Goal: Information Seeking & Learning: Learn about a topic

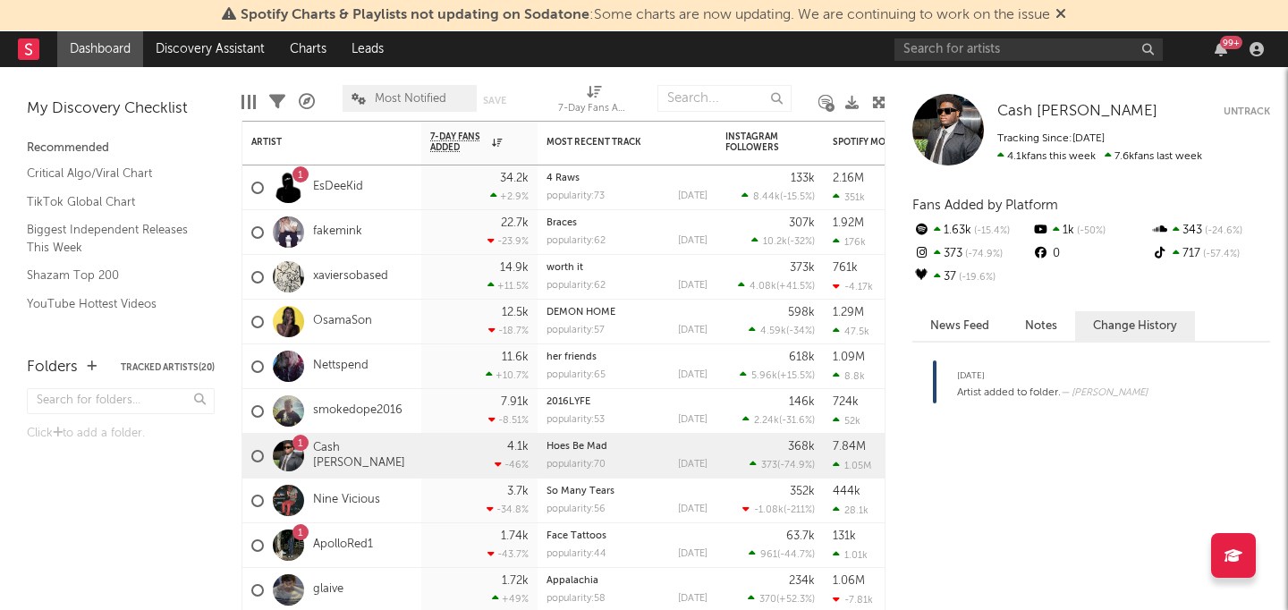
click at [1223, 63] on div "99 +" at bounding box center [1082, 49] width 376 height 36
click at [1223, 53] on icon "button" at bounding box center [1220, 49] width 13 height 14
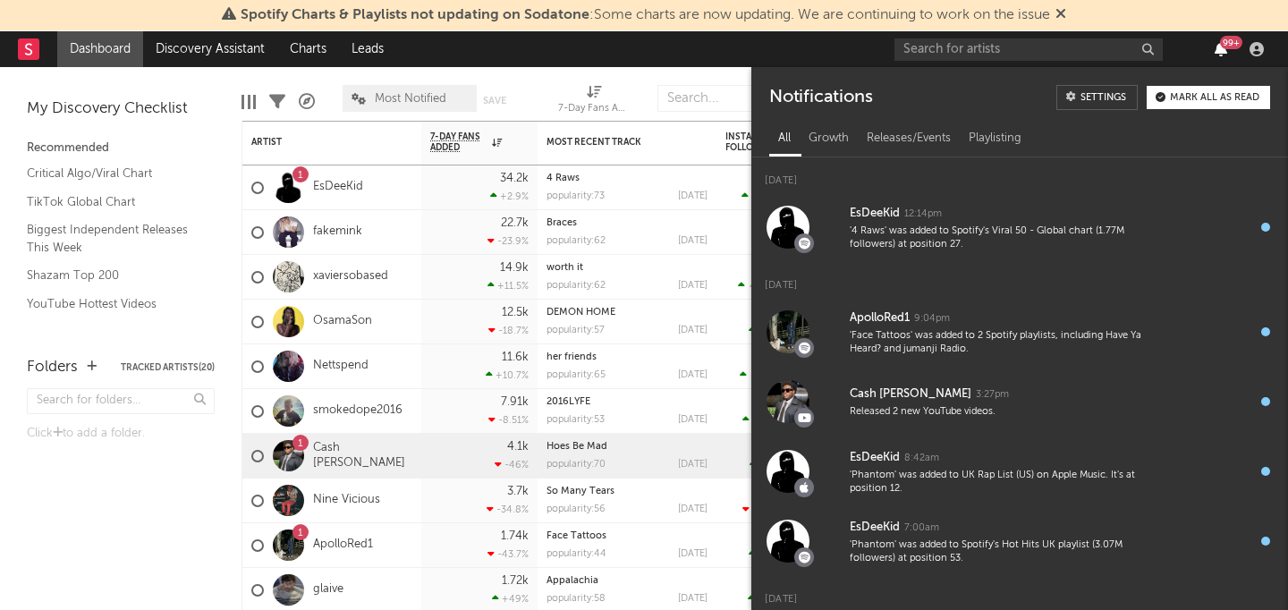
click at [1223, 53] on icon "button" at bounding box center [1220, 49] width 13 height 14
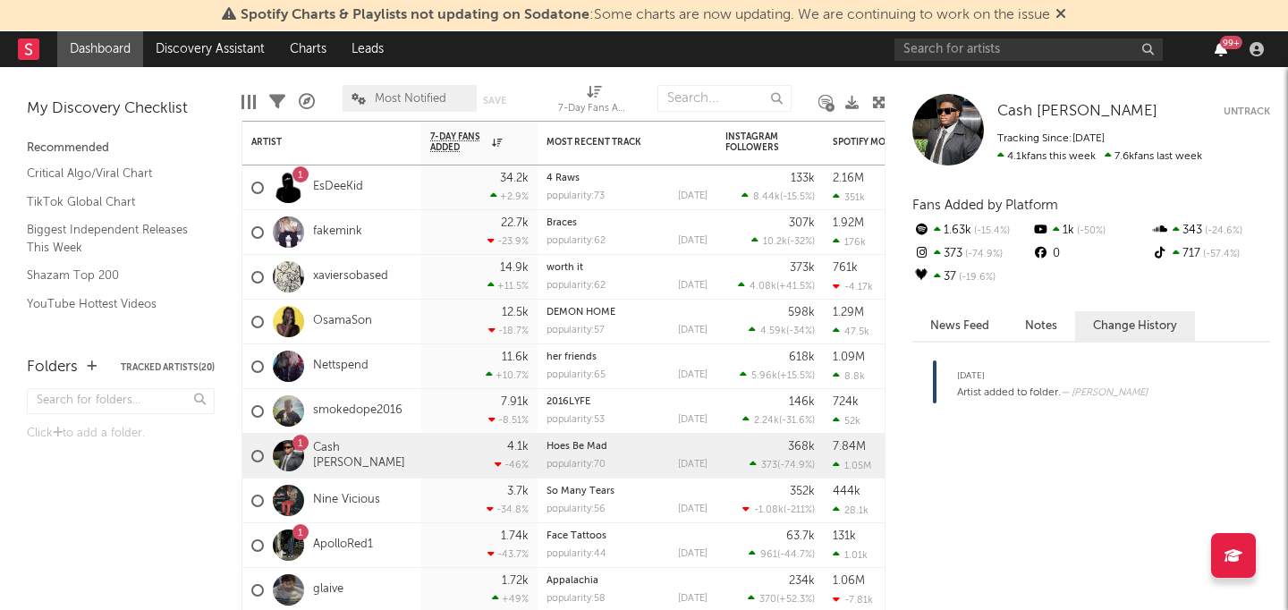
click at [1223, 53] on icon "button" at bounding box center [1220, 49] width 13 height 14
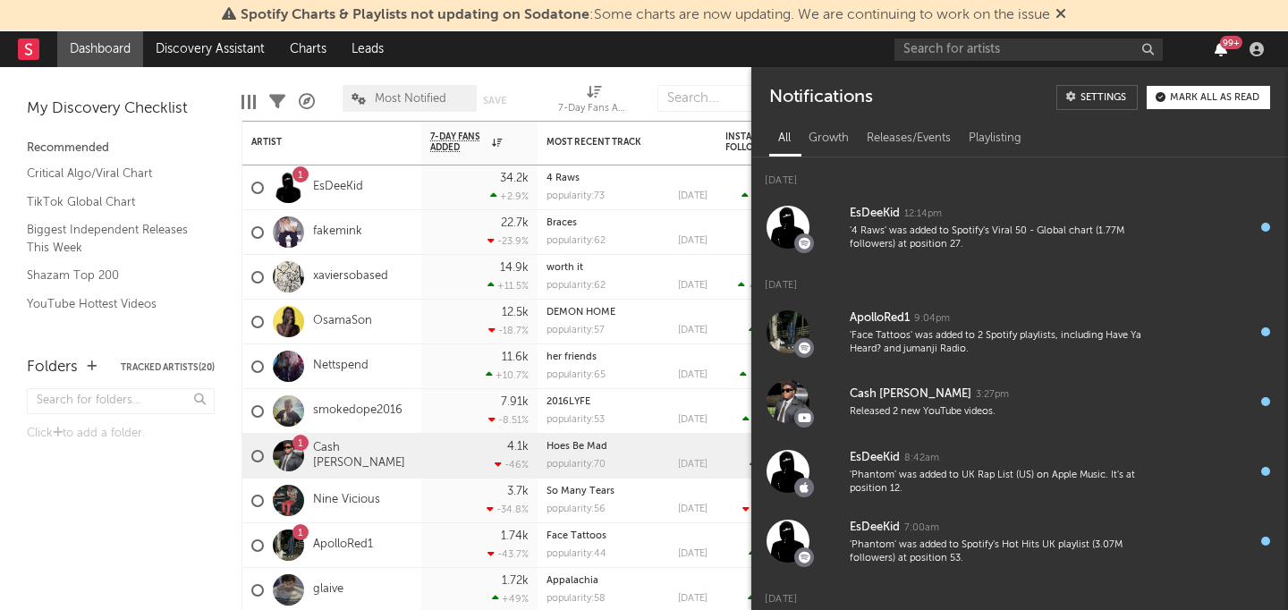
click at [1223, 53] on icon "button" at bounding box center [1220, 49] width 13 height 14
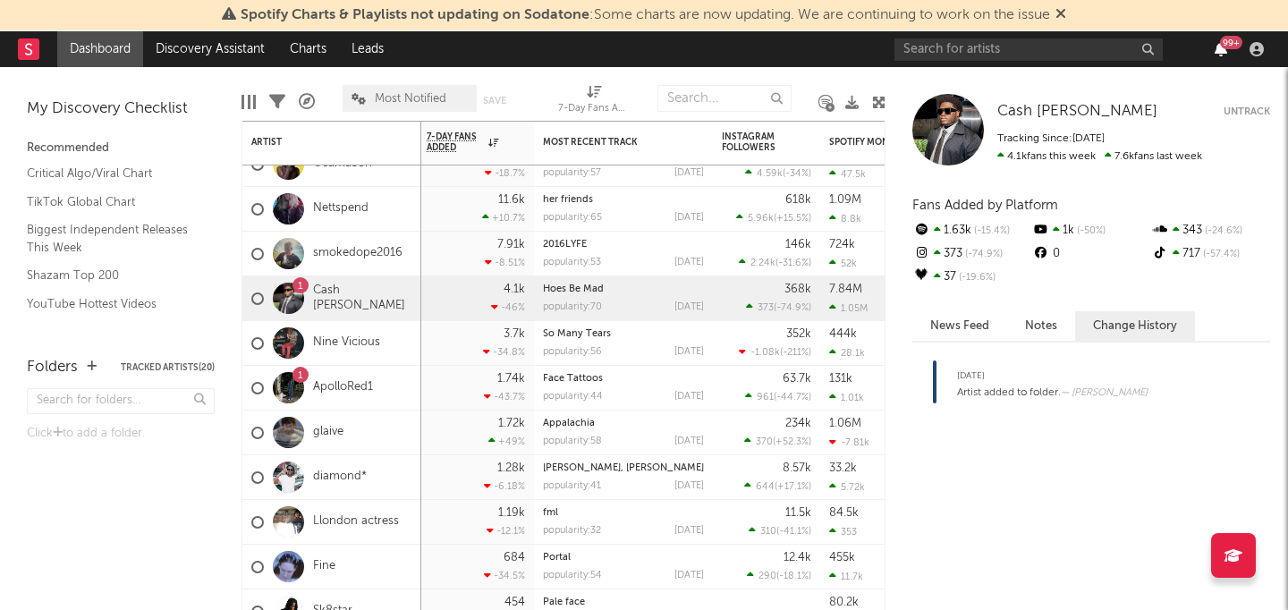
click at [1225, 55] on icon "button" at bounding box center [1220, 49] width 13 height 14
click at [1220, 58] on div "99 +" at bounding box center [1082, 49] width 376 height 36
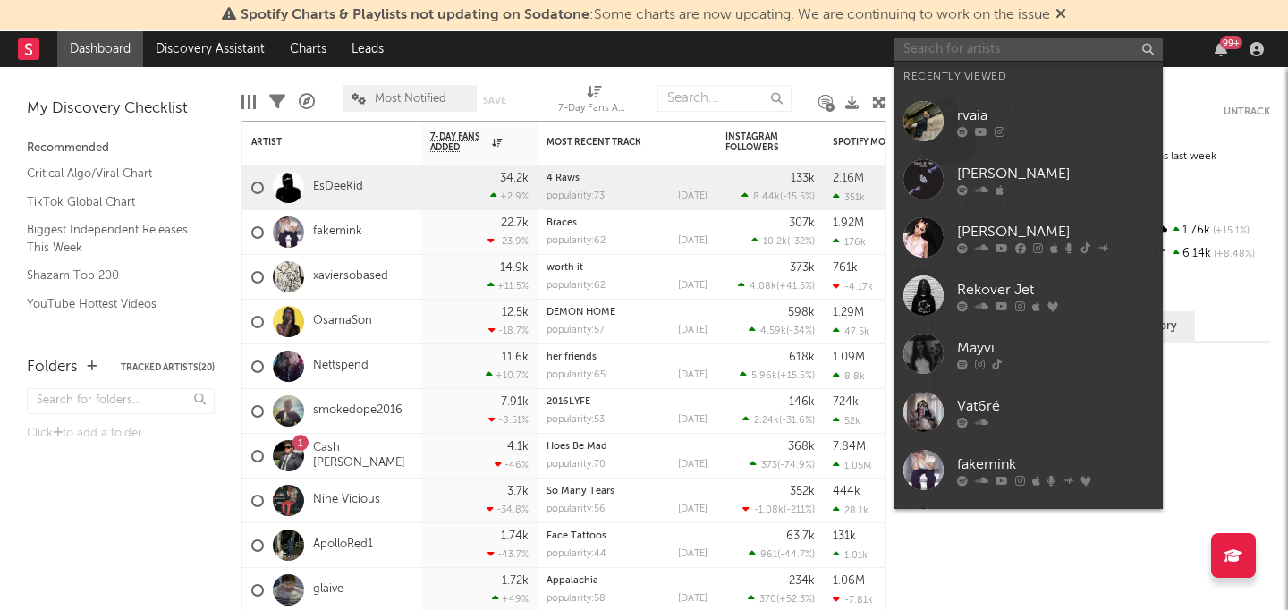
click at [1046, 40] on input "text" at bounding box center [1028, 49] width 268 height 22
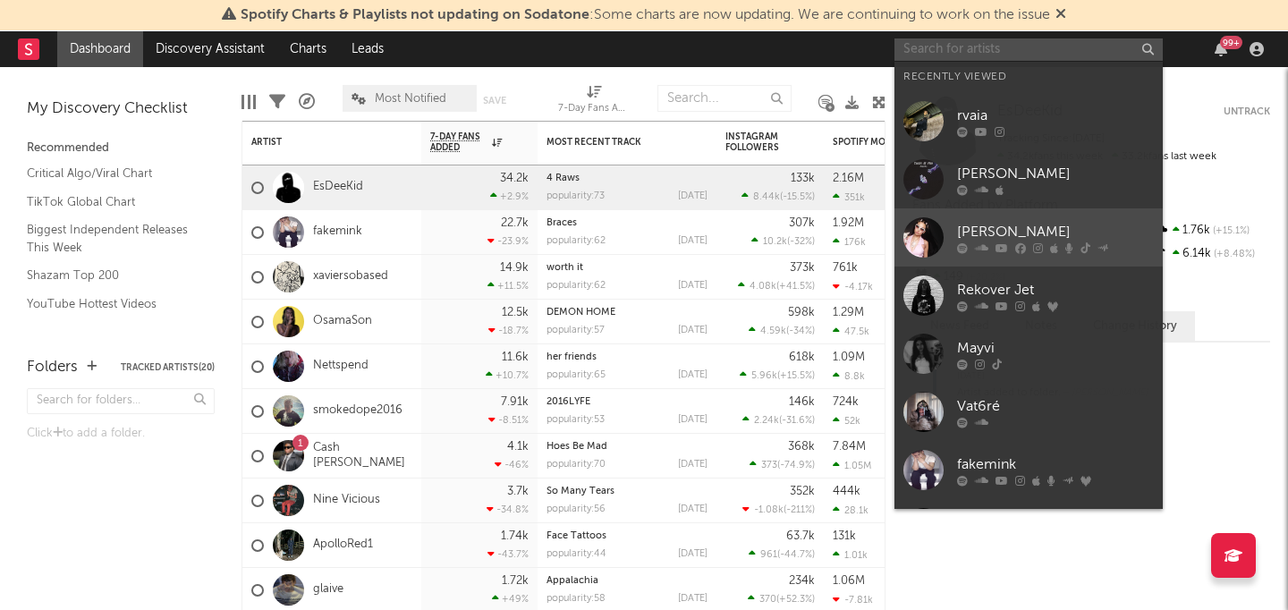
scroll to position [73, 0]
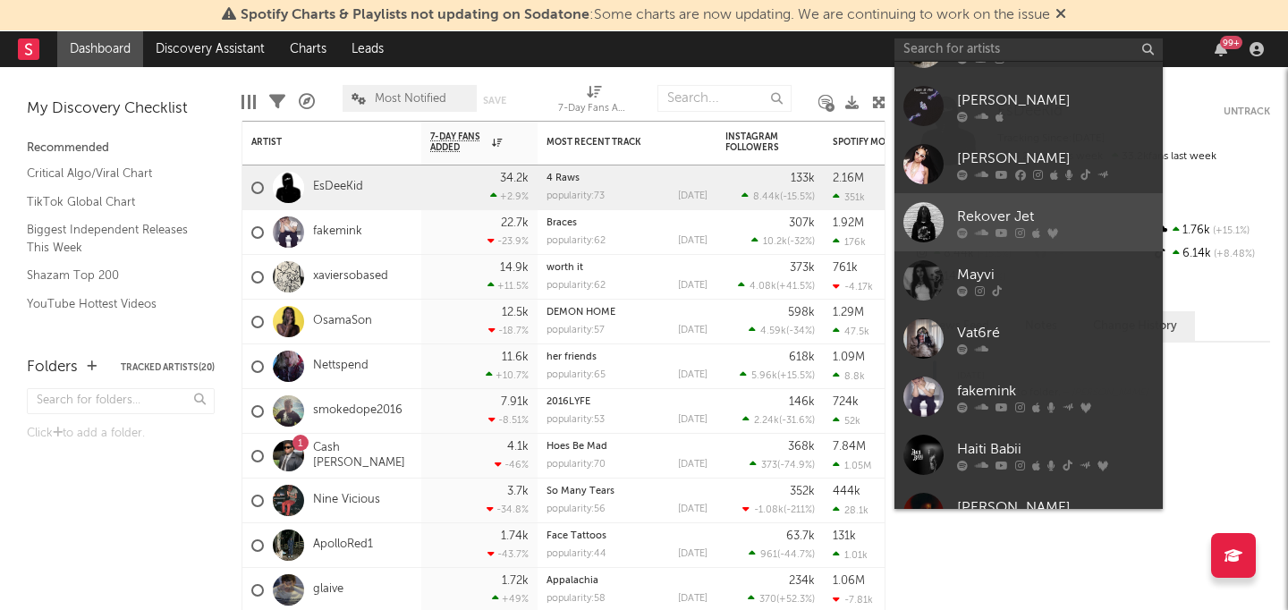
click at [1081, 214] on div "Rekover Jet" at bounding box center [1055, 216] width 197 height 21
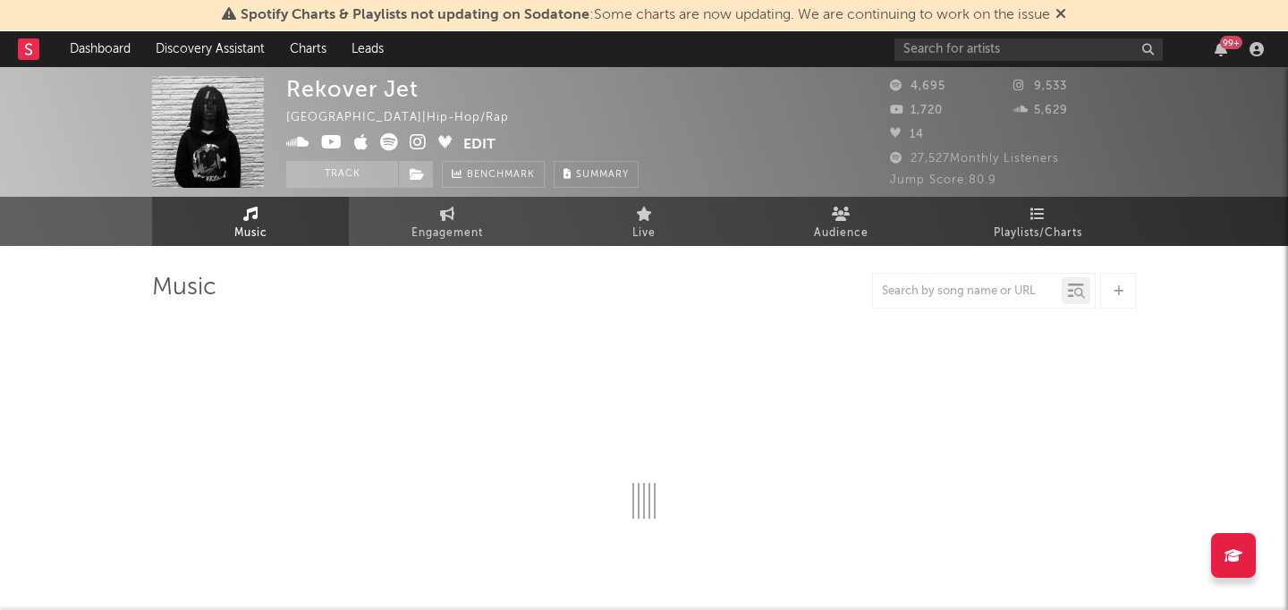
select select "1w"
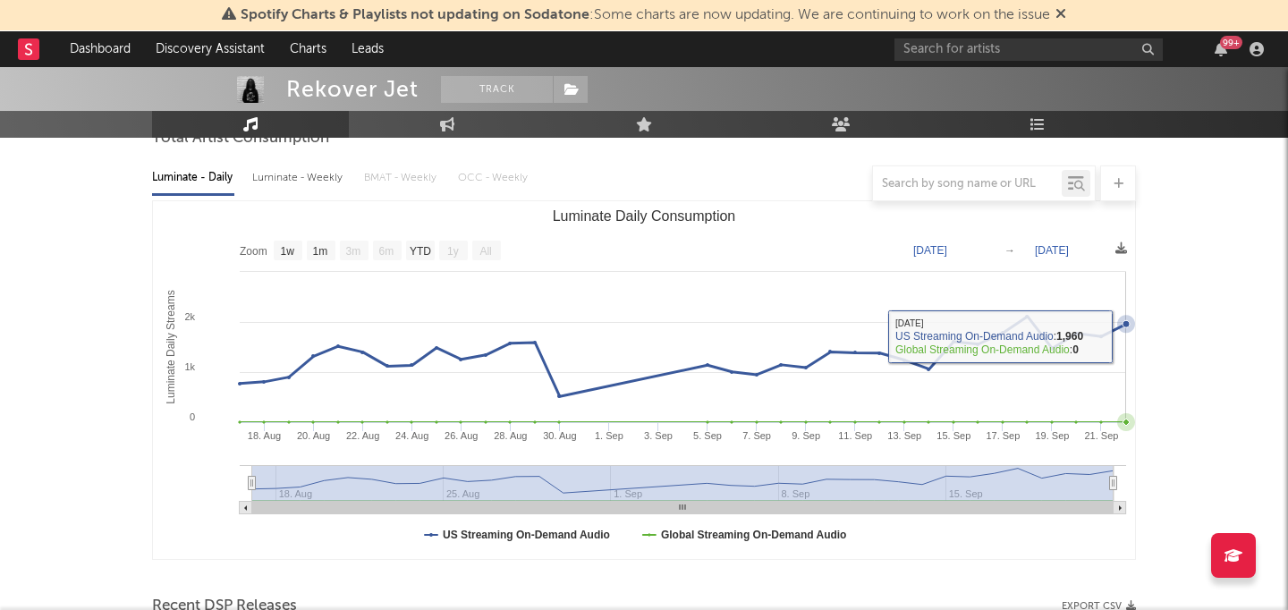
scroll to position [161, 0]
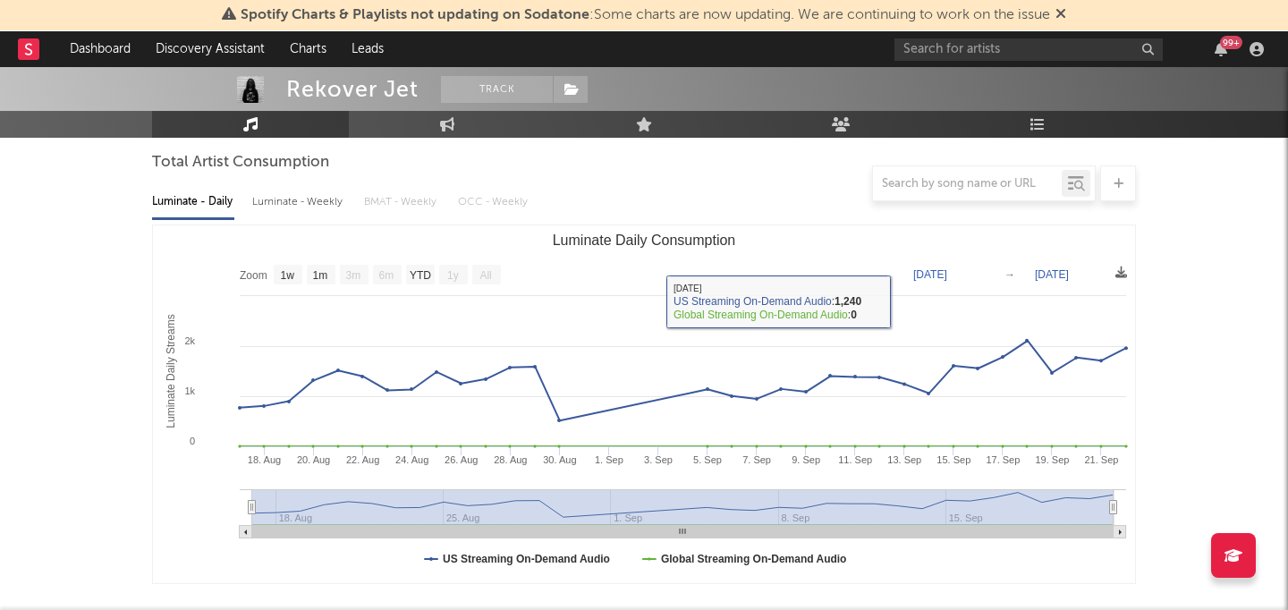
click at [334, 207] on div "Luminate - Weekly" at bounding box center [299, 202] width 94 height 30
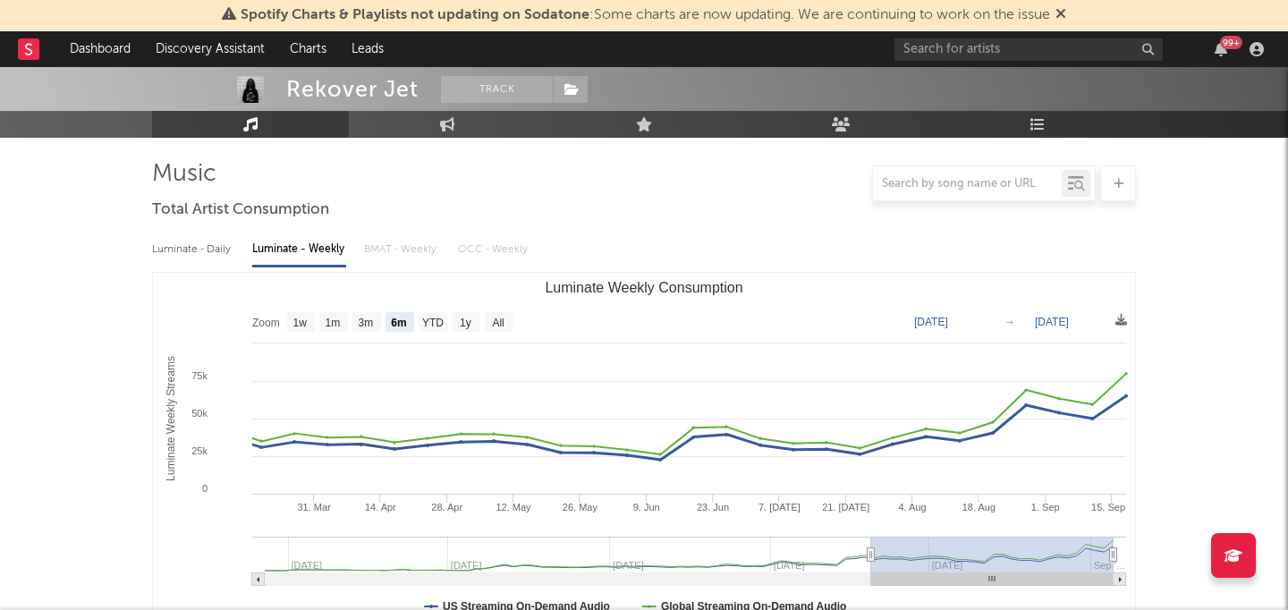
scroll to position [131, 0]
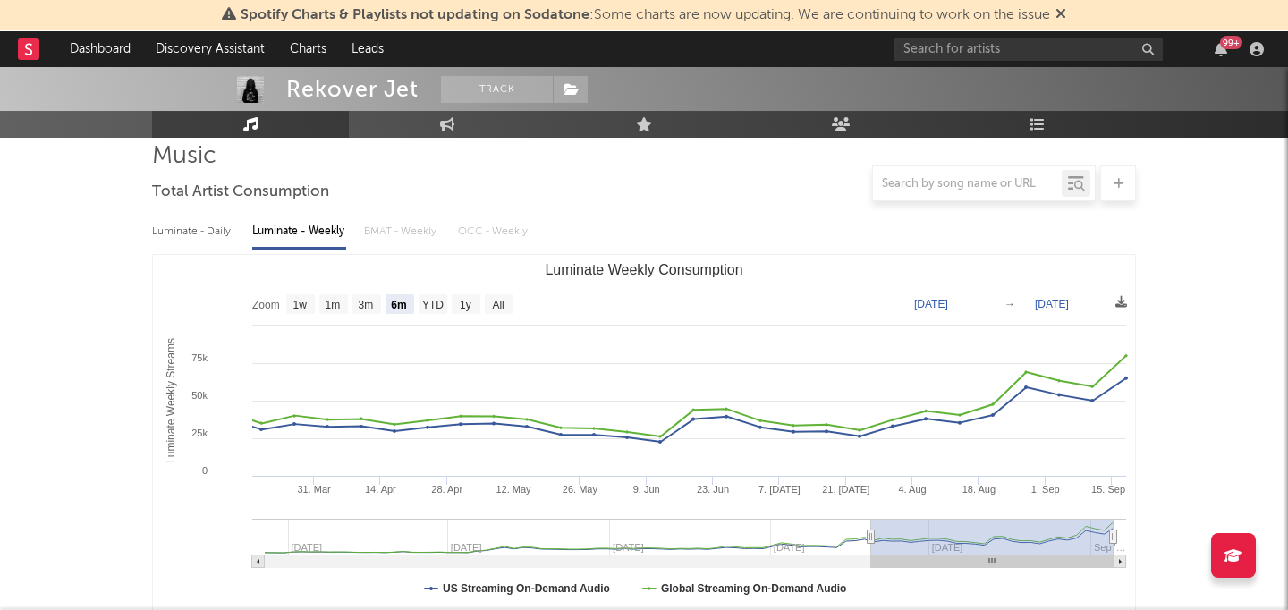
click at [1225, 44] on div "99 +" at bounding box center [1231, 42] width 22 height 13
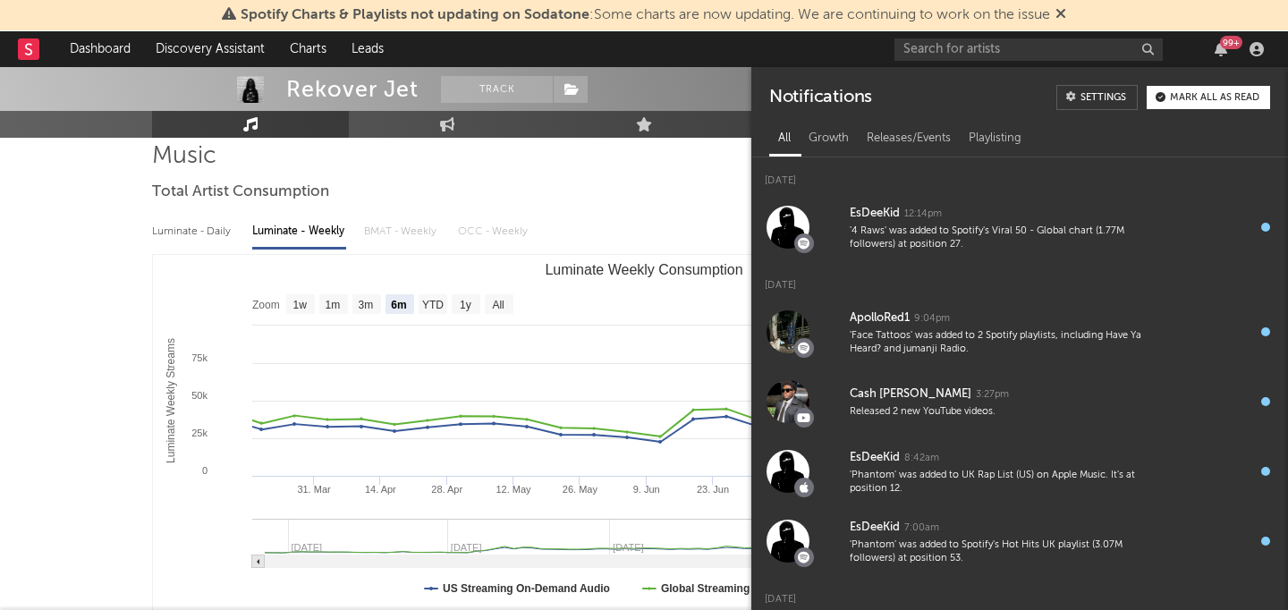
click at [1225, 44] on div "99 +" at bounding box center [1231, 42] width 22 height 13
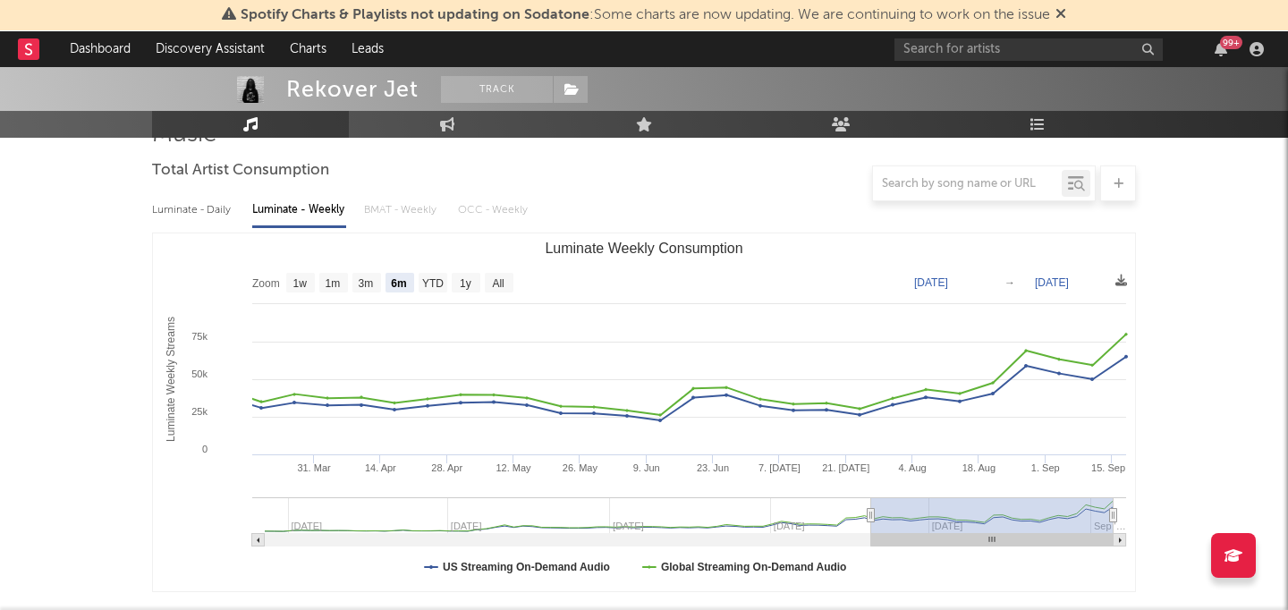
scroll to position [156, 0]
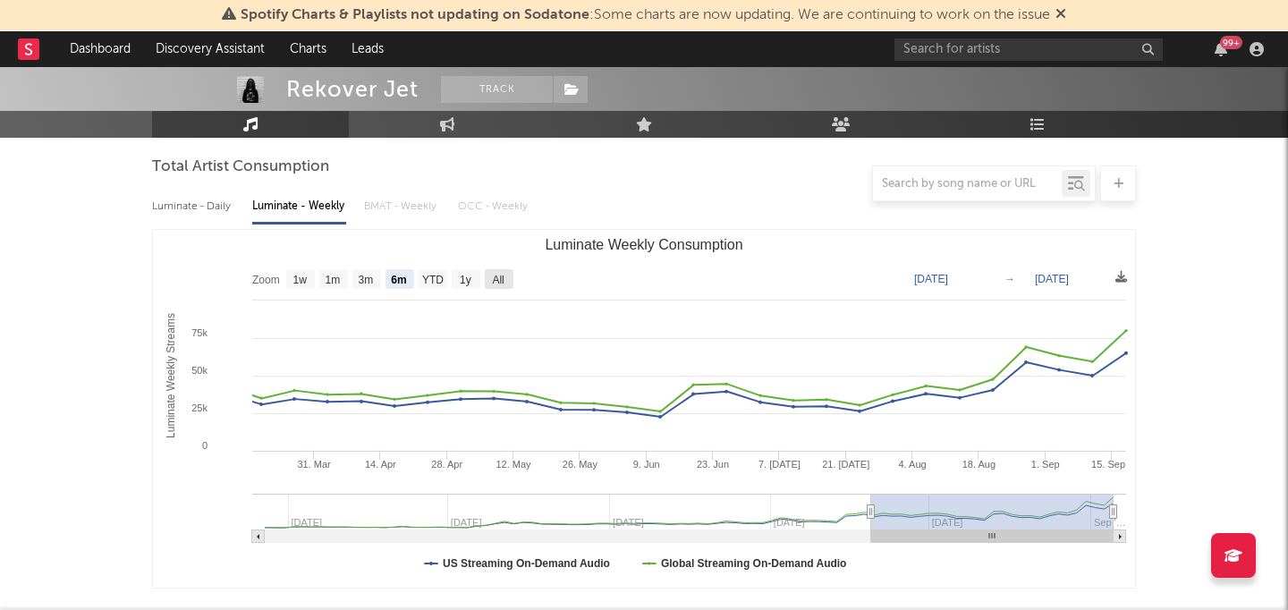
click at [498, 278] on text "All" at bounding box center [498, 280] width 12 height 13
select select "All"
type input "[DATE]"
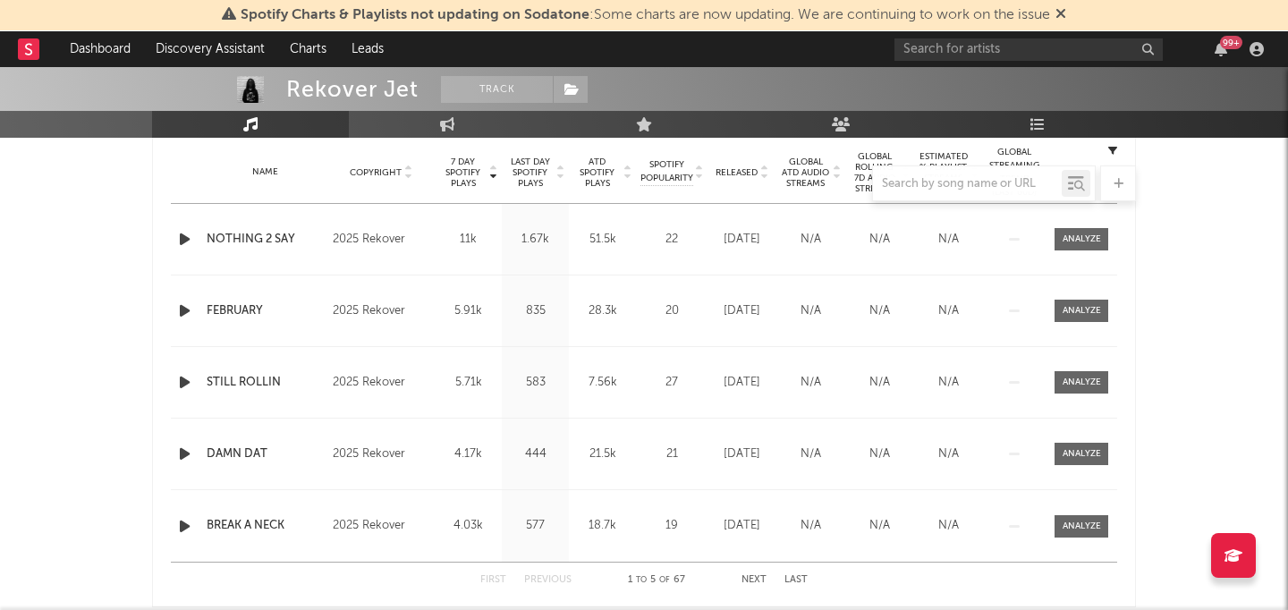
scroll to position [1531, 0]
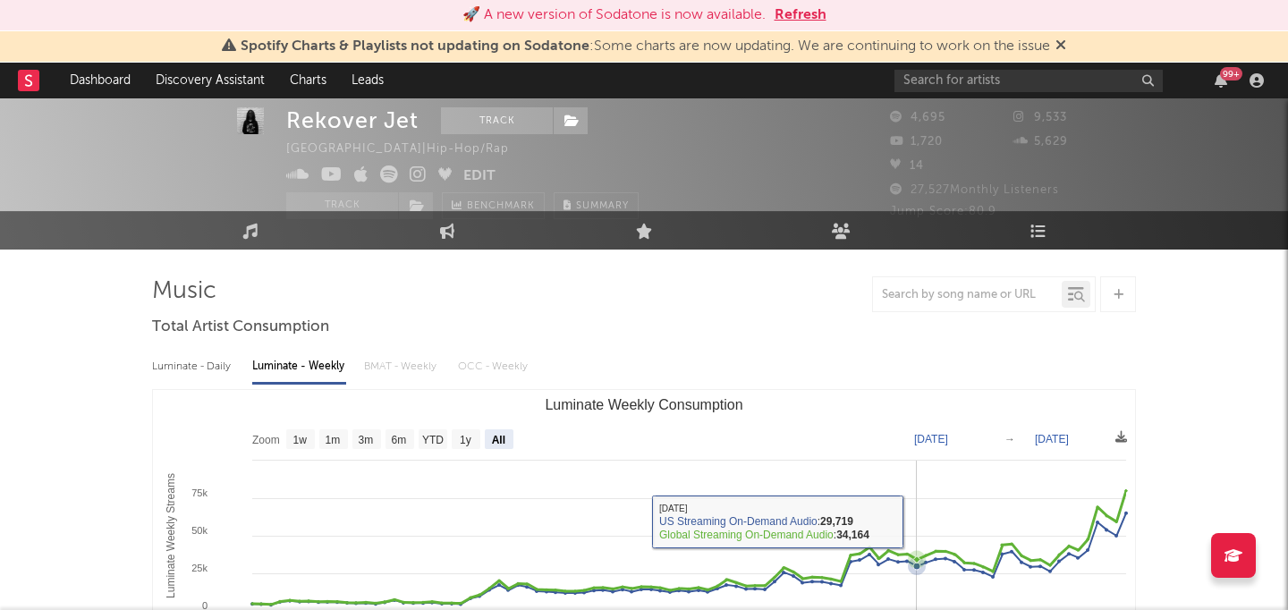
scroll to position [29, 0]
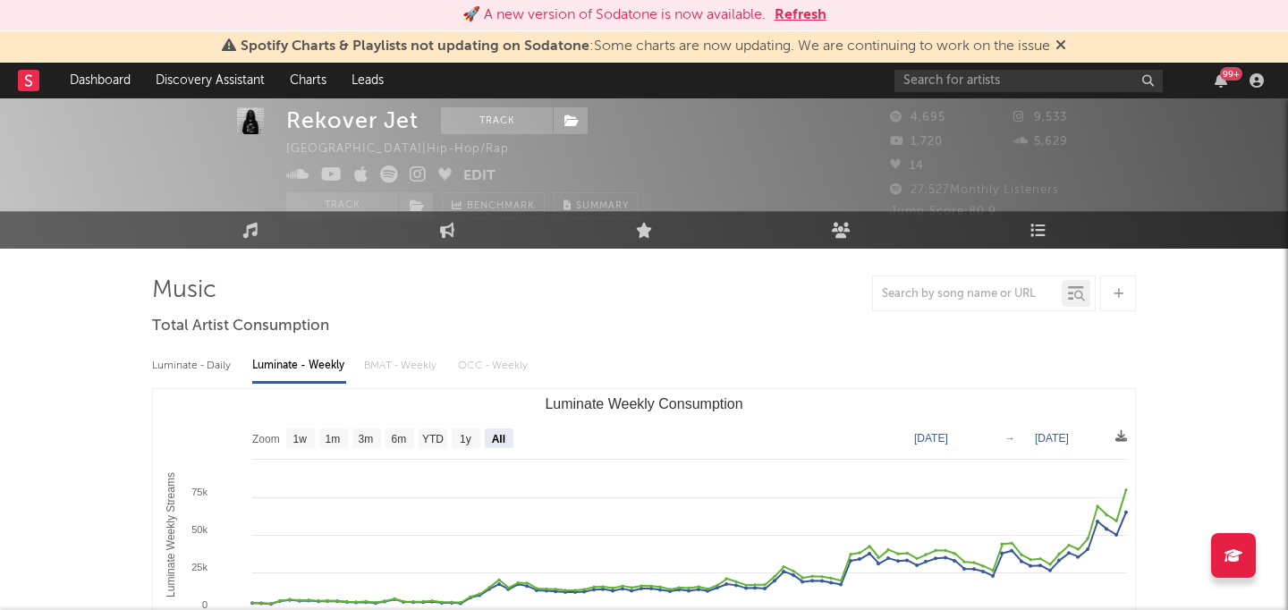
click at [803, 22] on button "Refresh" at bounding box center [800, 14] width 52 height 21
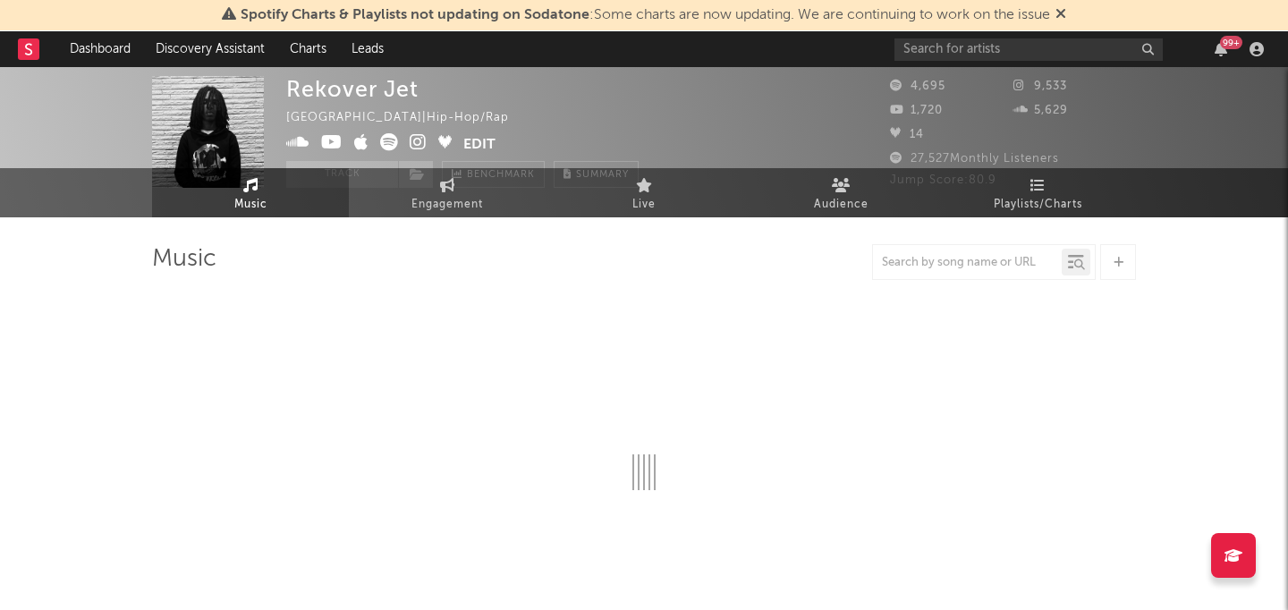
select select "1w"
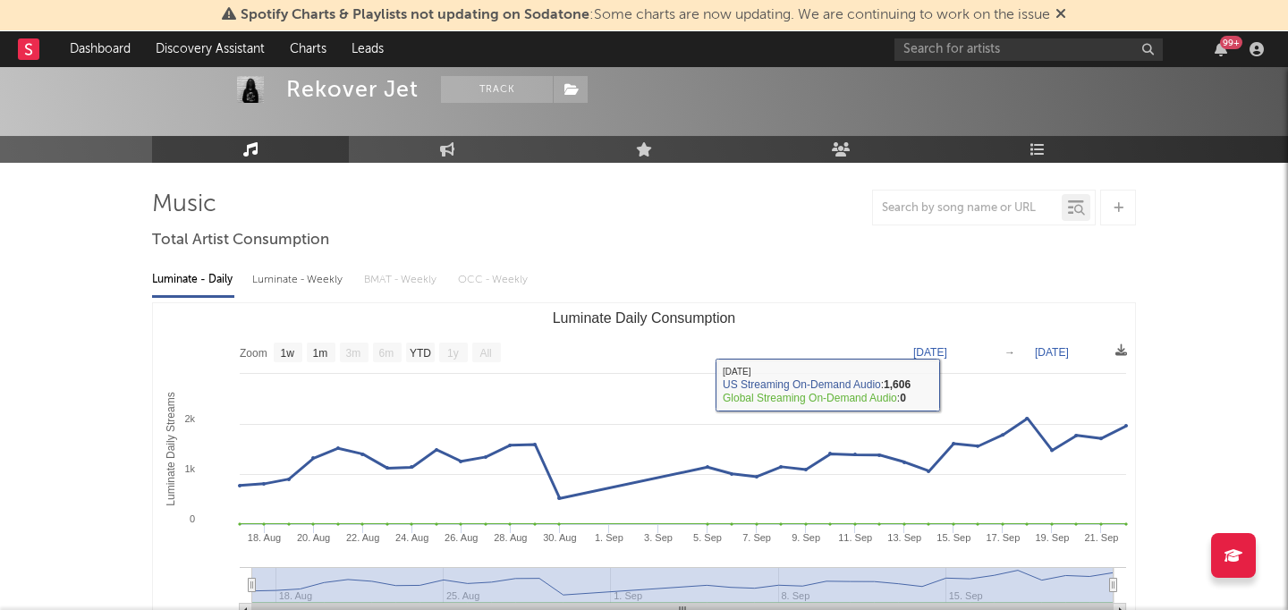
scroll to position [81, 0]
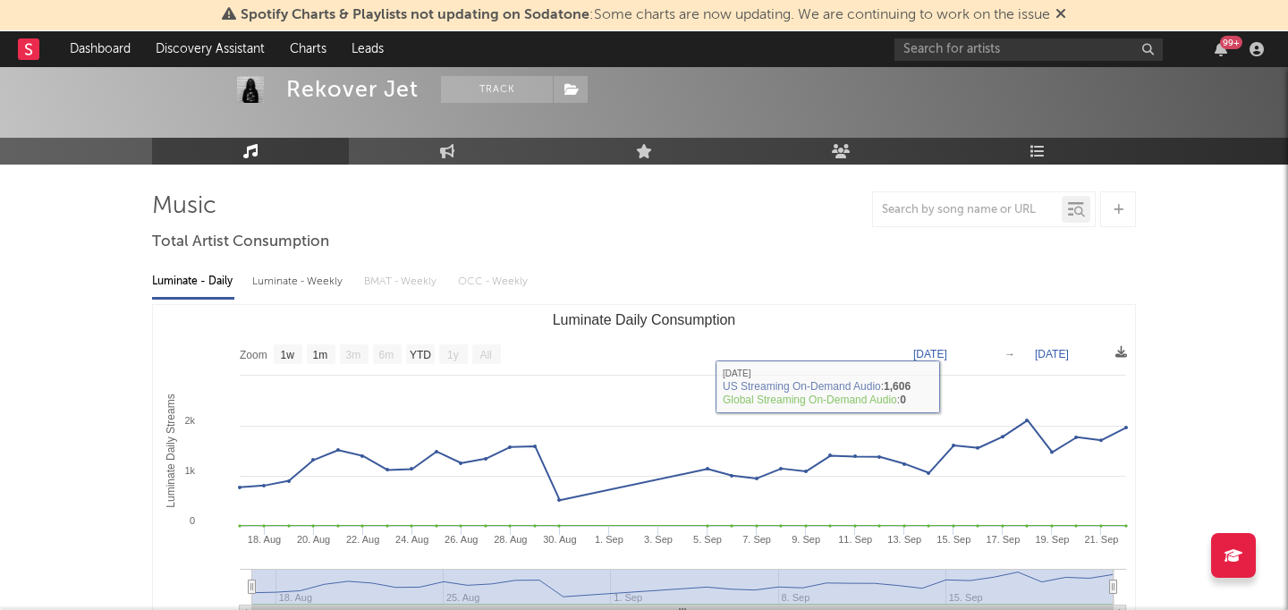
click at [299, 282] on div "Luminate - Weekly" at bounding box center [299, 281] width 94 height 30
select select "6m"
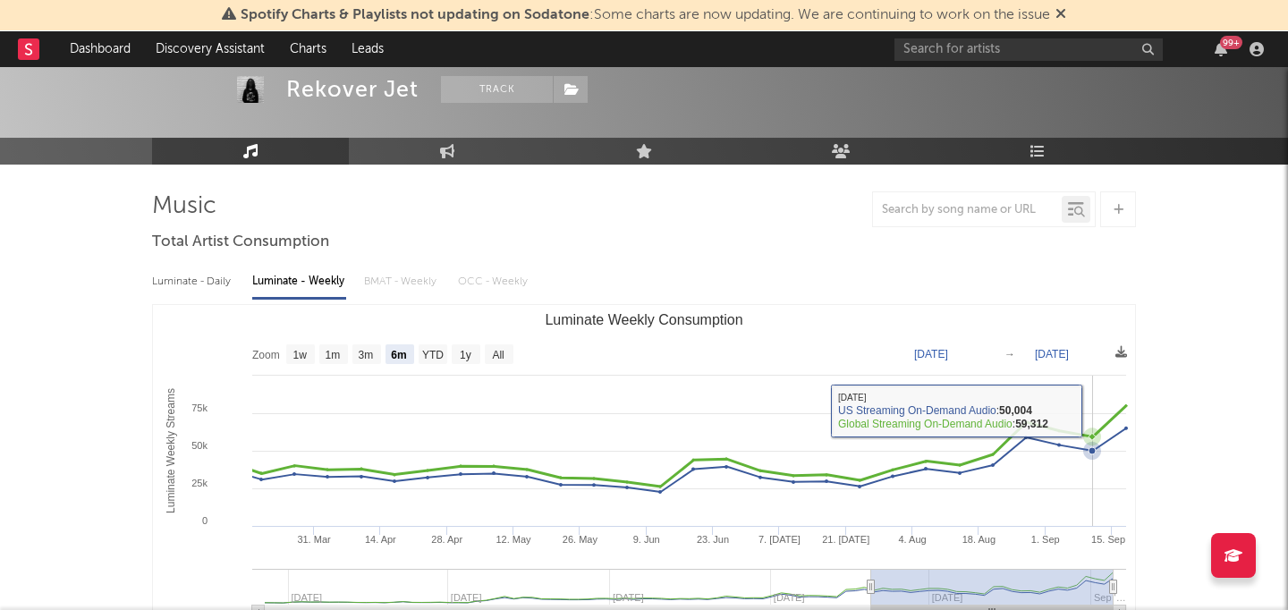
scroll to position [0, 0]
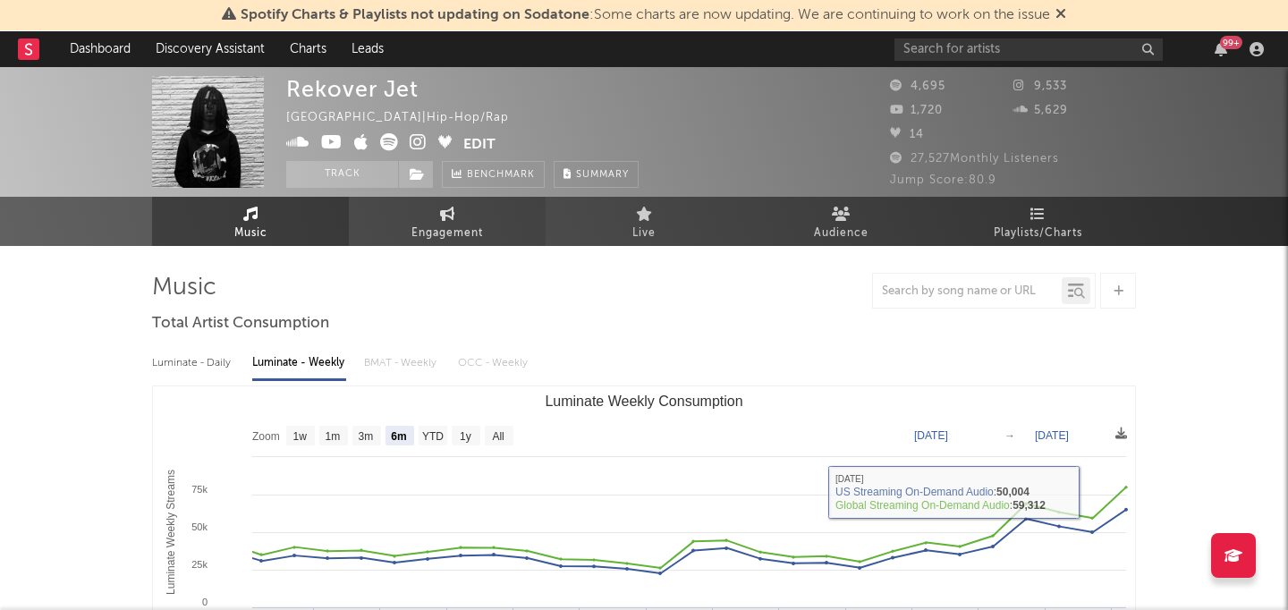
click at [459, 227] on span "Engagement" at bounding box center [447, 233] width 72 height 21
select select "1w"
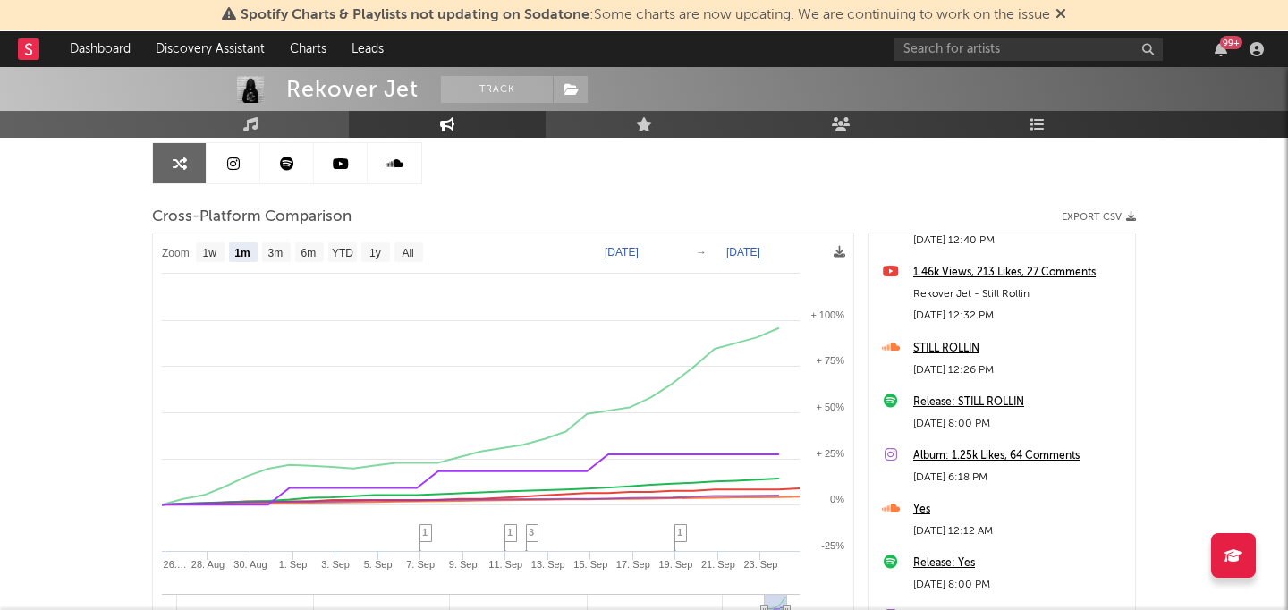
scroll to position [93, 0]
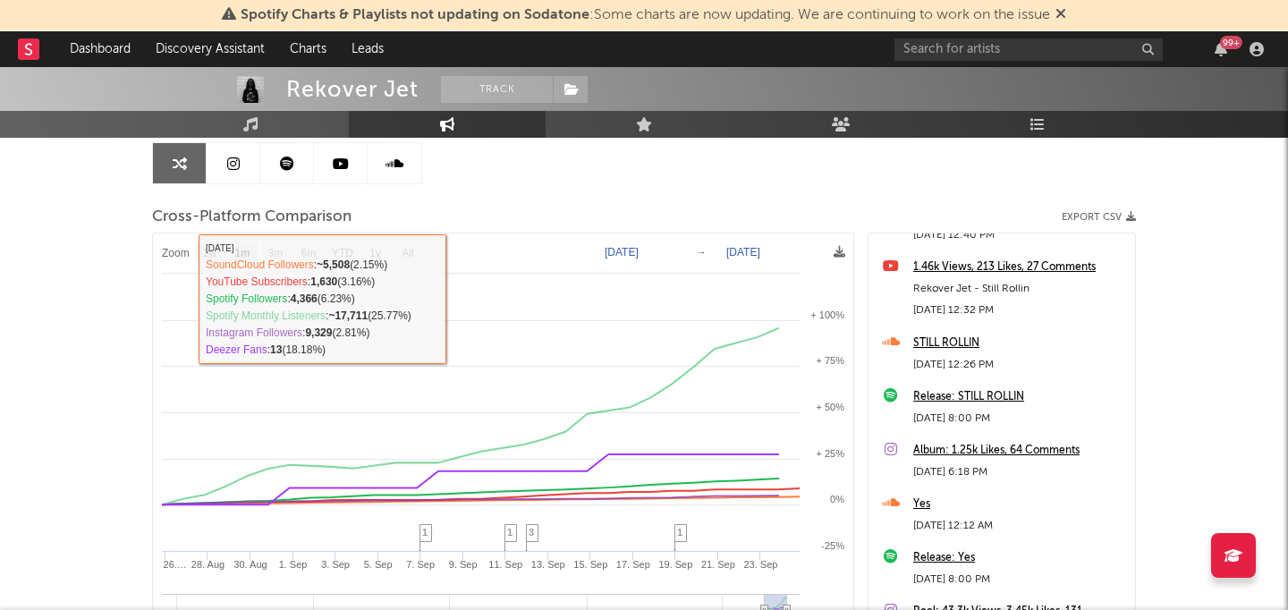
click at [405, 241] on rect at bounding box center [503, 467] width 700 height 468
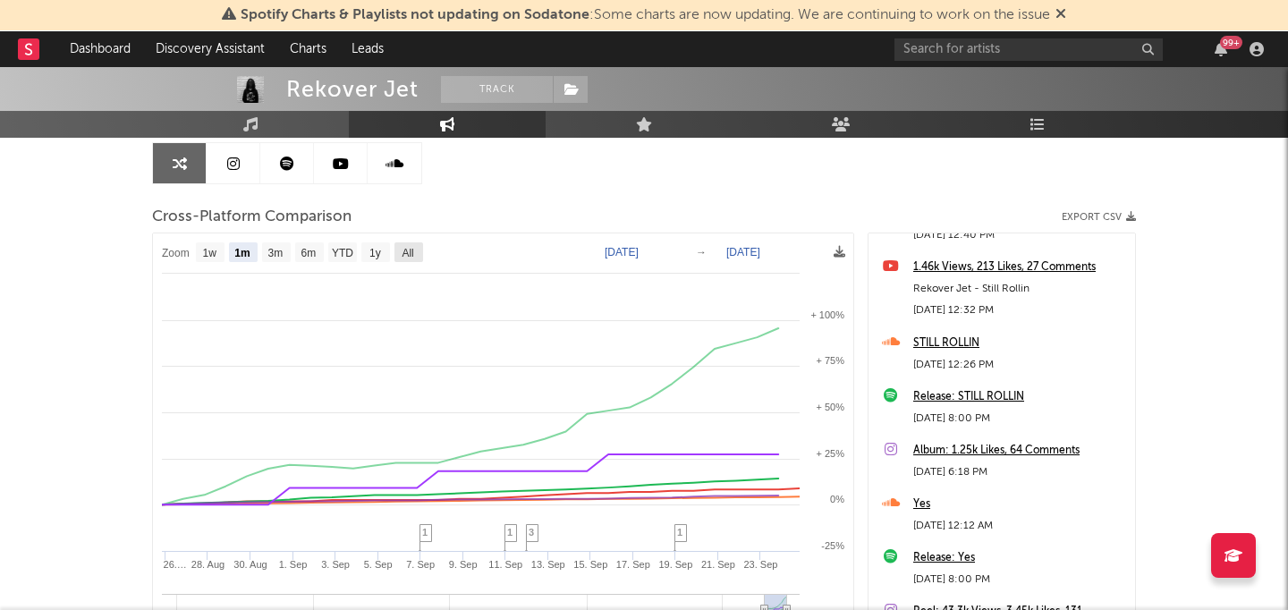
click at [405, 249] on text "All" at bounding box center [407, 253] width 12 height 13
select select "All"
type input "2023-06-27"
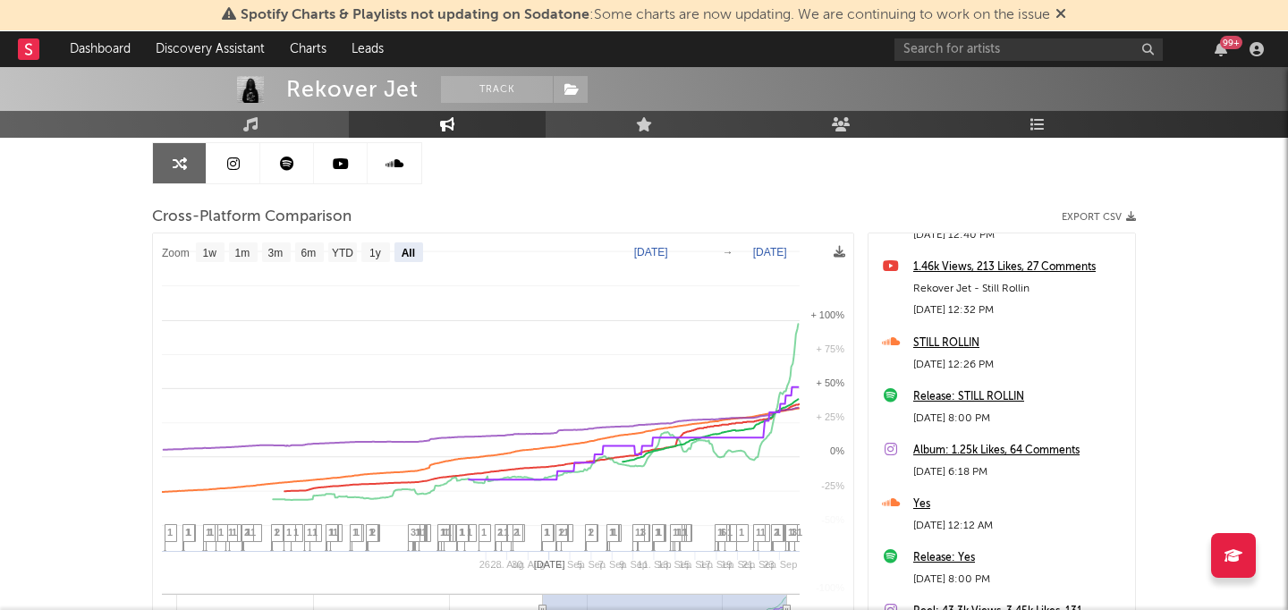
select select "All"
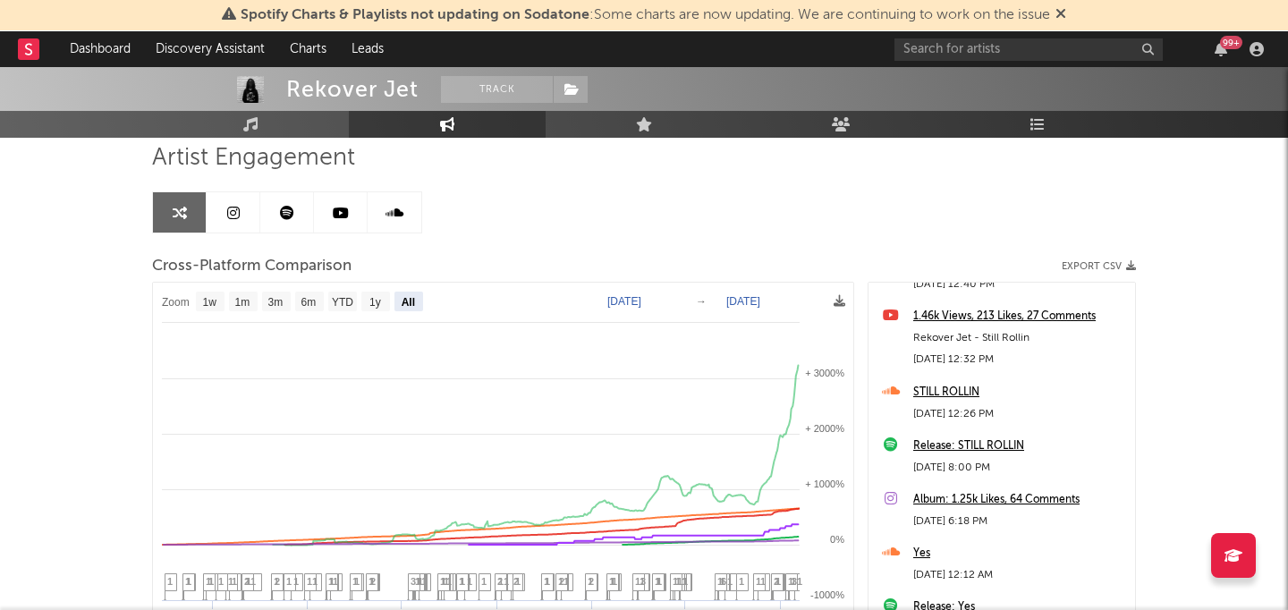
scroll to position [156, 0]
